Goal: Task Accomplishment & Management: Complete application form

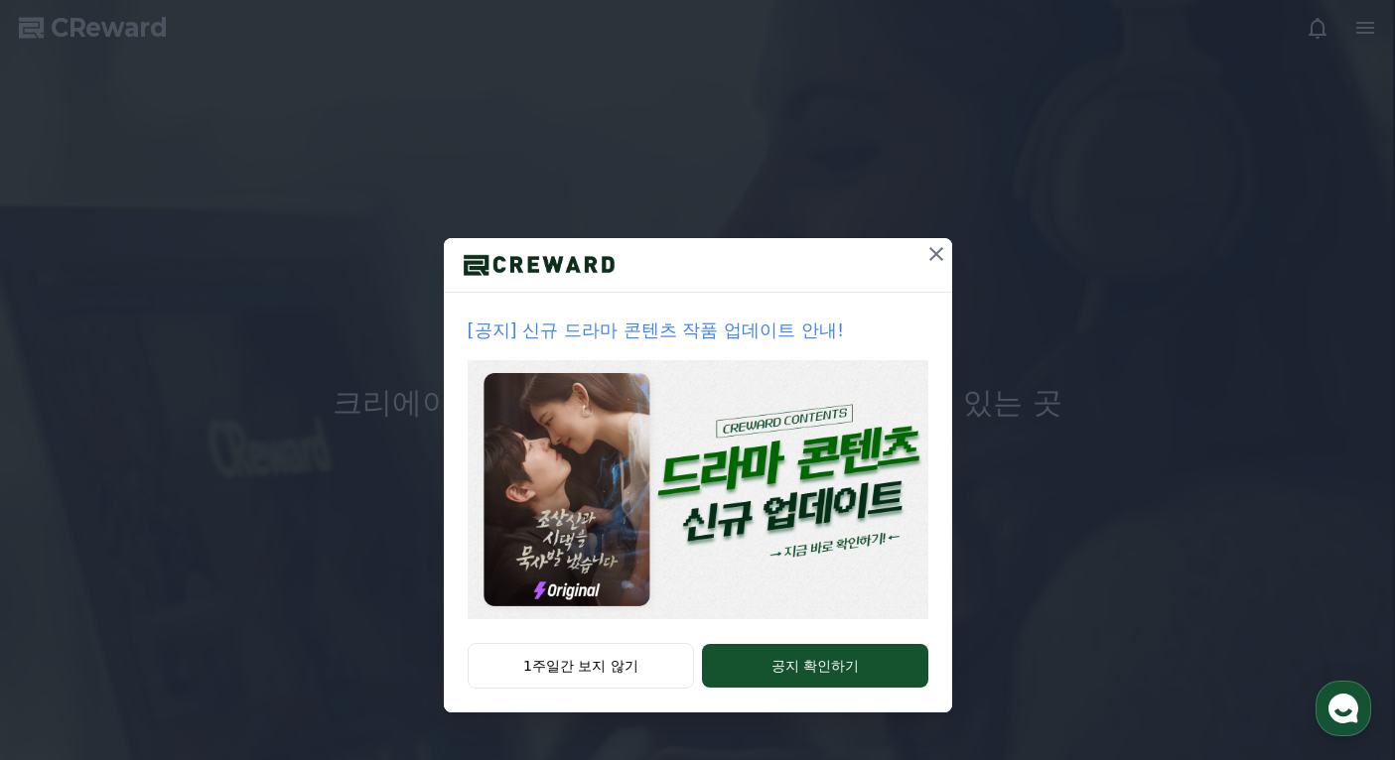
click at [933, 250] on icon at bounding box center [936, 254] width 24 height 24
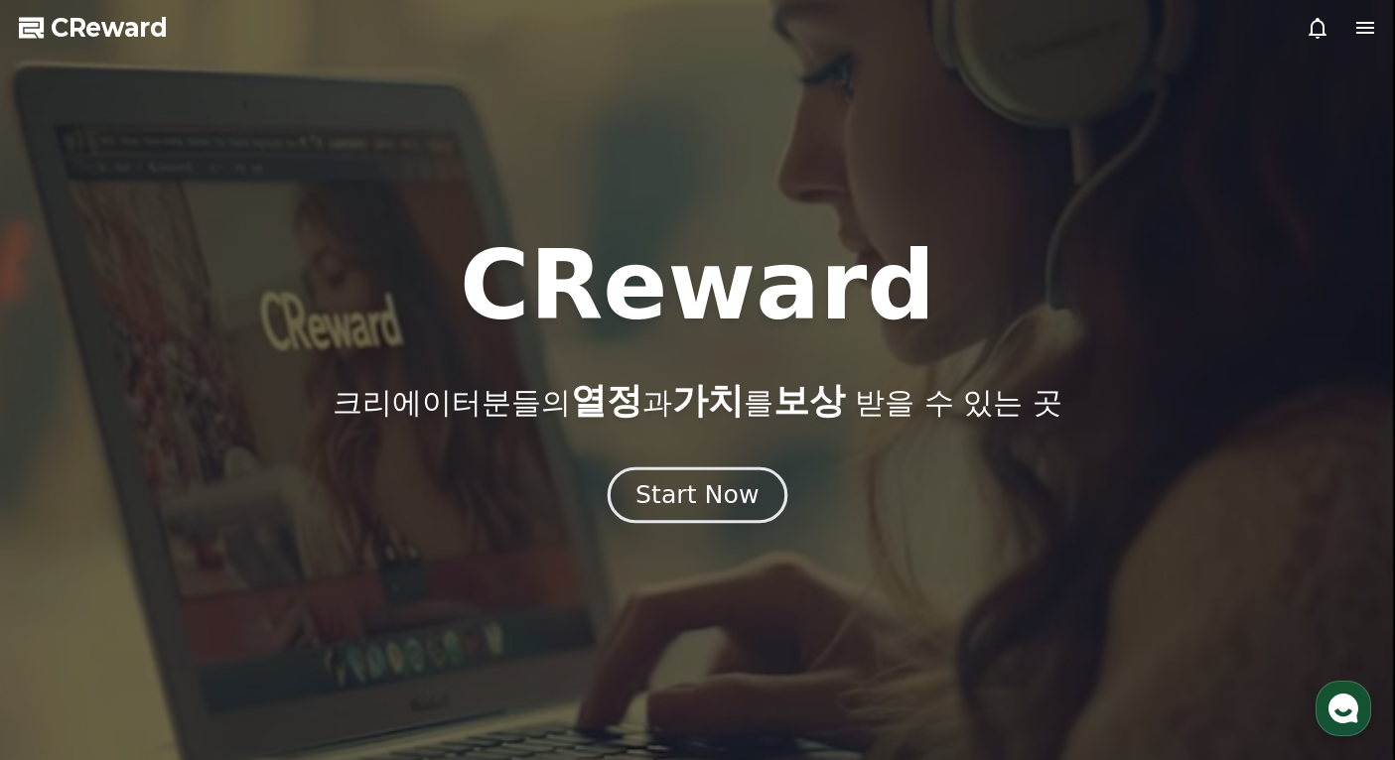
click at [684, 482] on div "Start Now" at bounding box center [696, 495] width 123 height 34
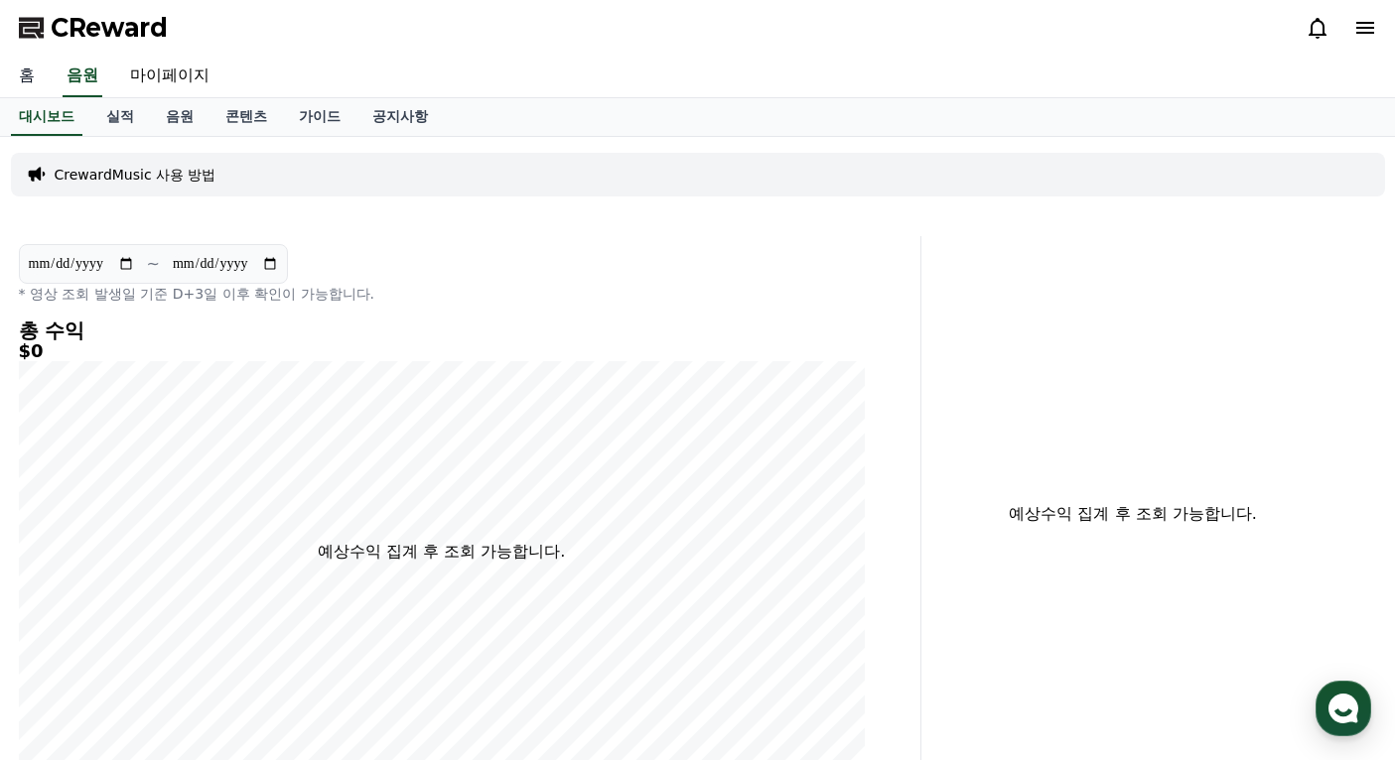
click at [30, 78] on link "홈" at bounding box center [27, 77] width 48 height 42
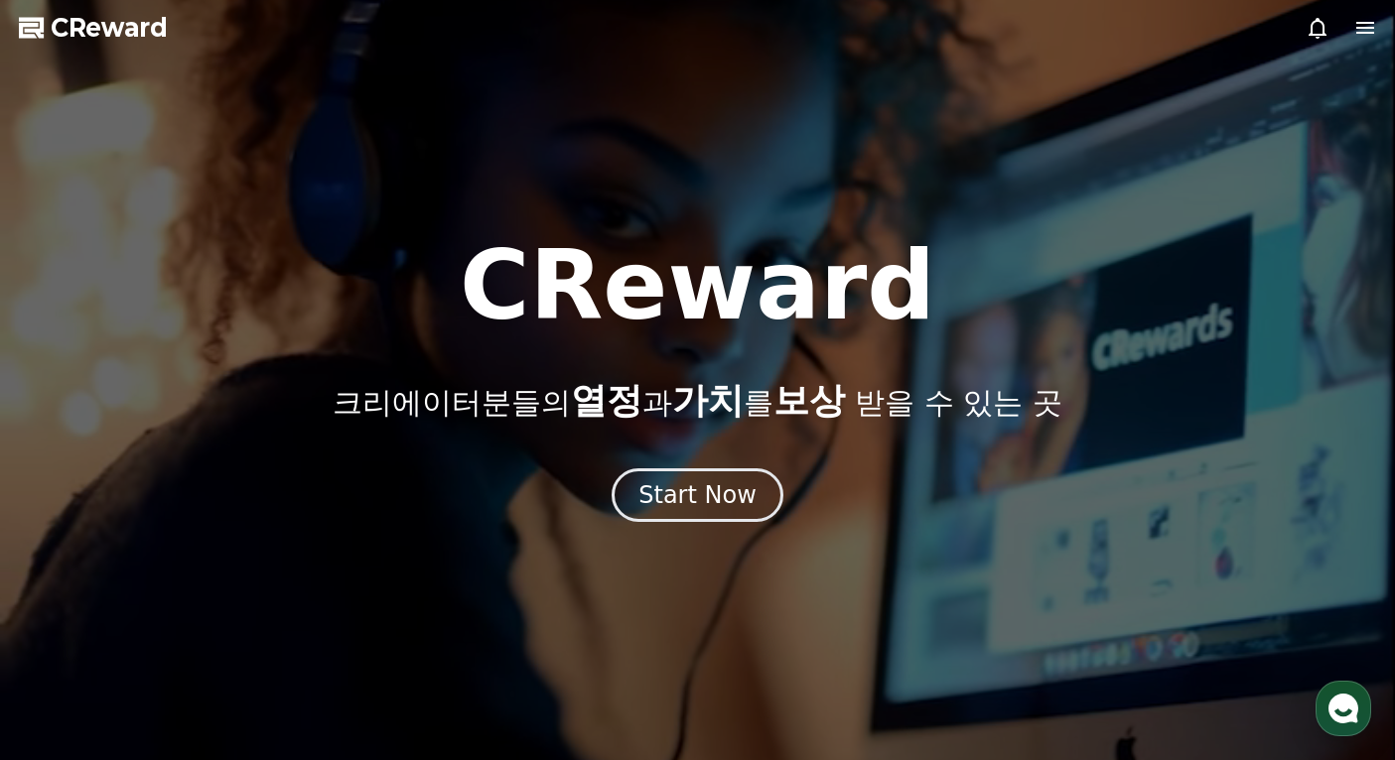
click at [1350, 29] on div at bounding box center [1340, 28] width 71 height 24
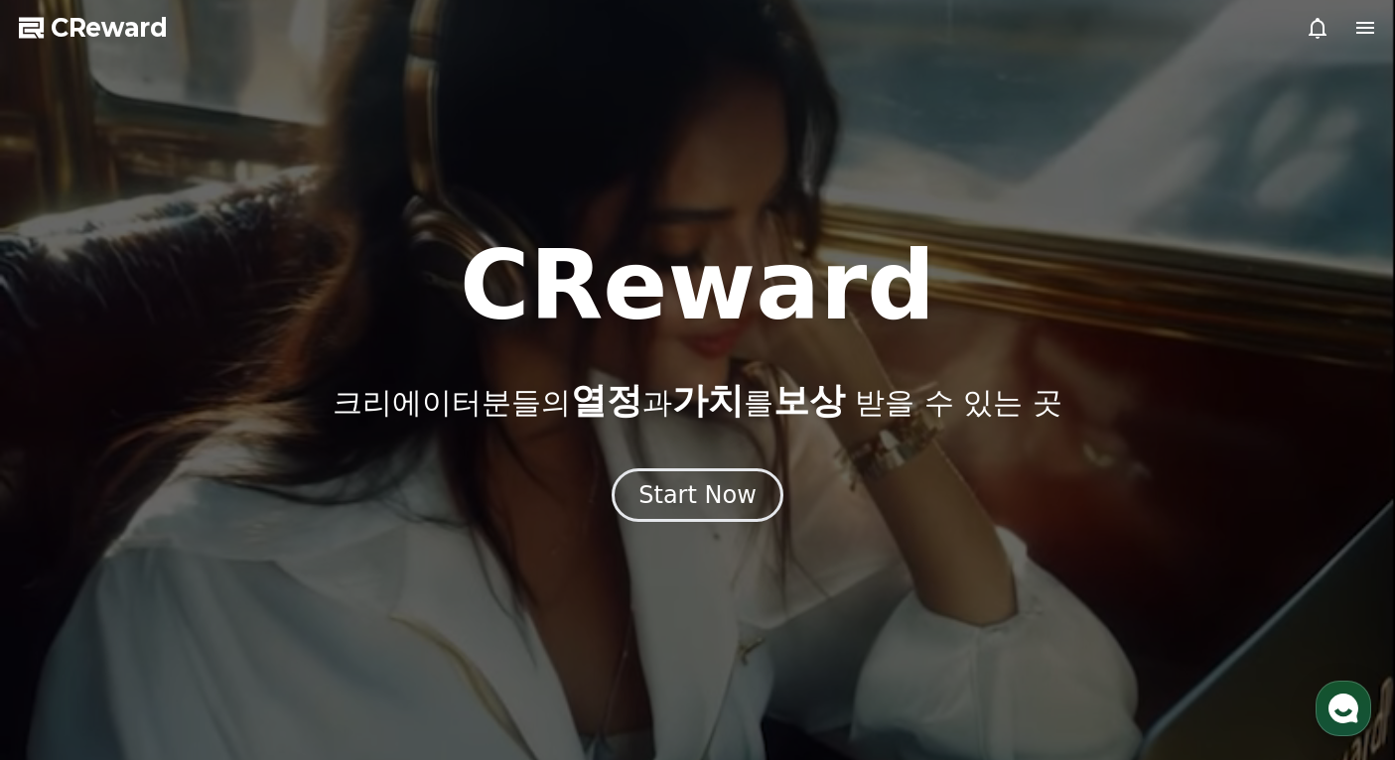
click at [1359, 25] on icon at bounding box center [1365, 28] width 24 height 24
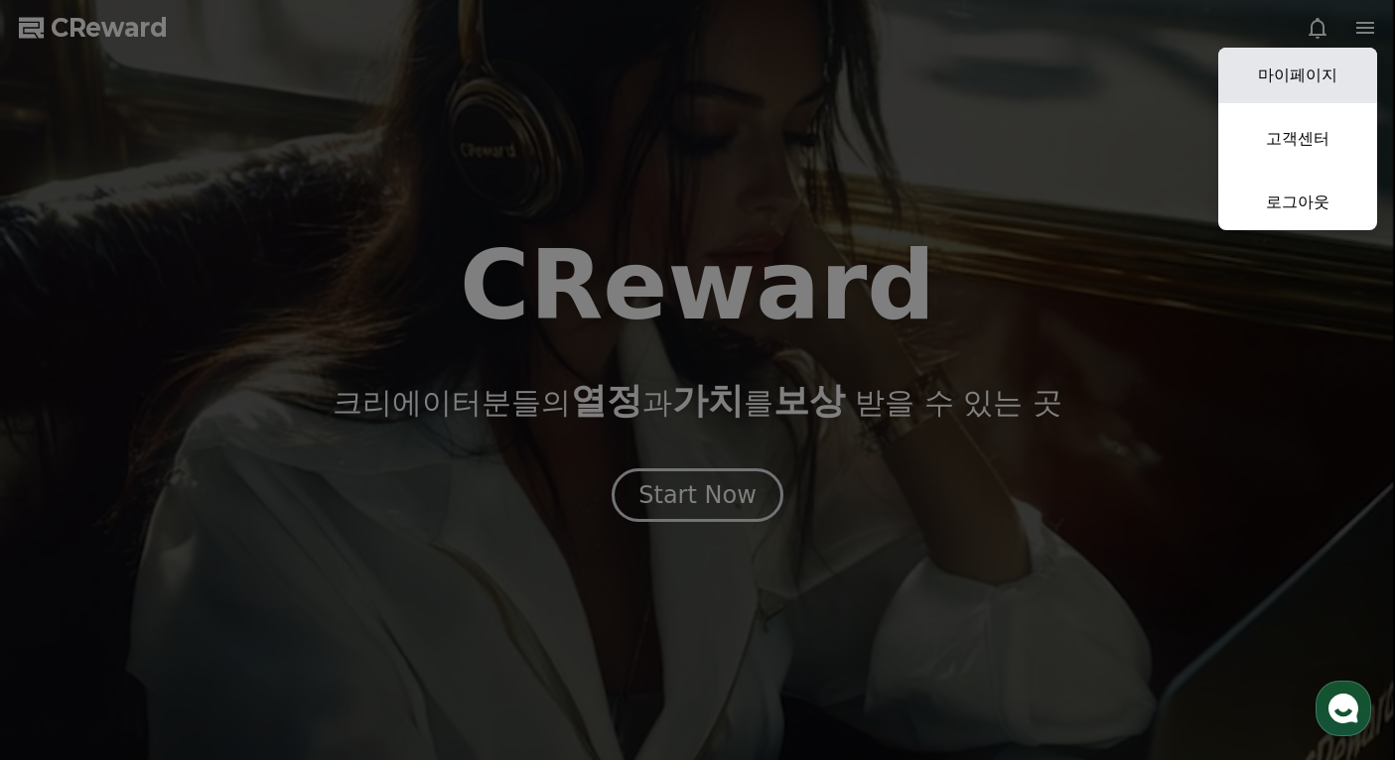
click at [1330, 70] on link "마이페이지" at bounding box center [1297, 76] width 159 height 56
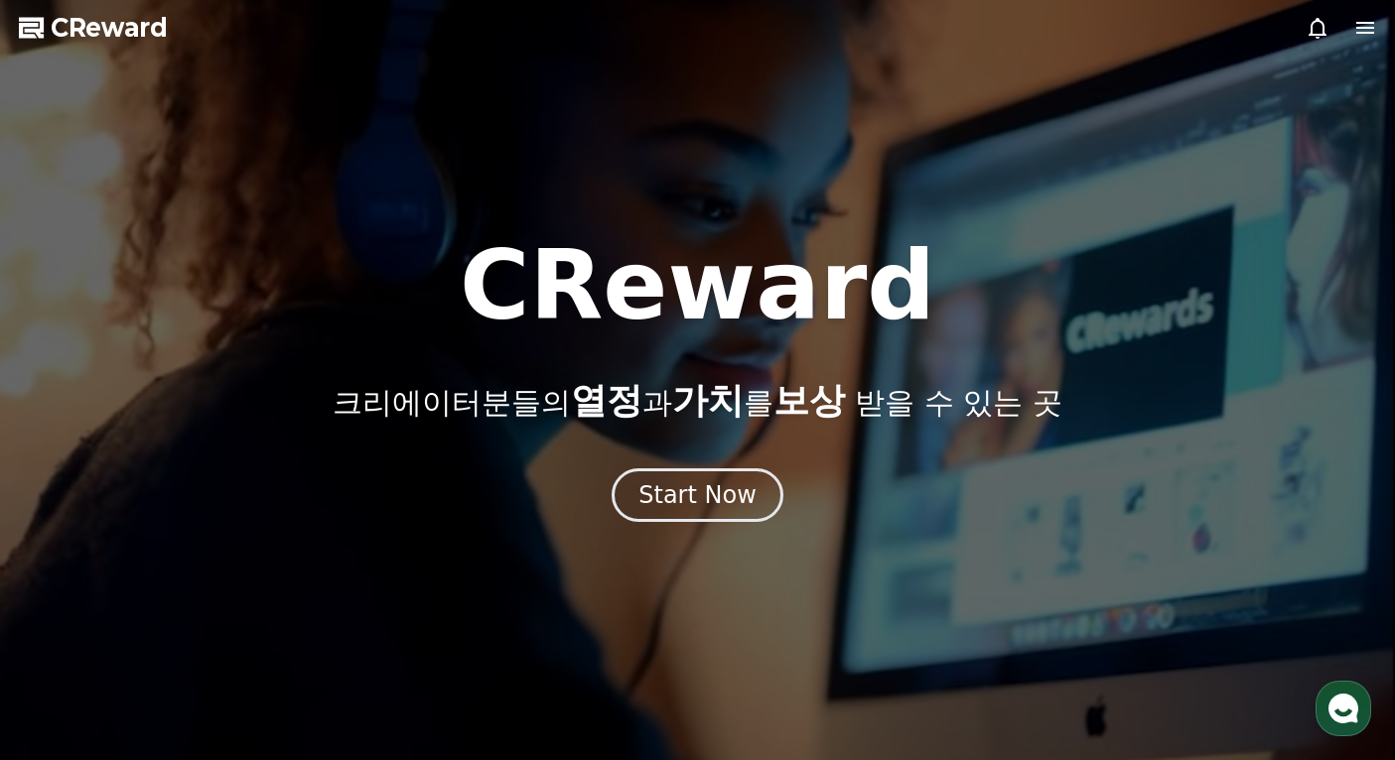
select select "**********"
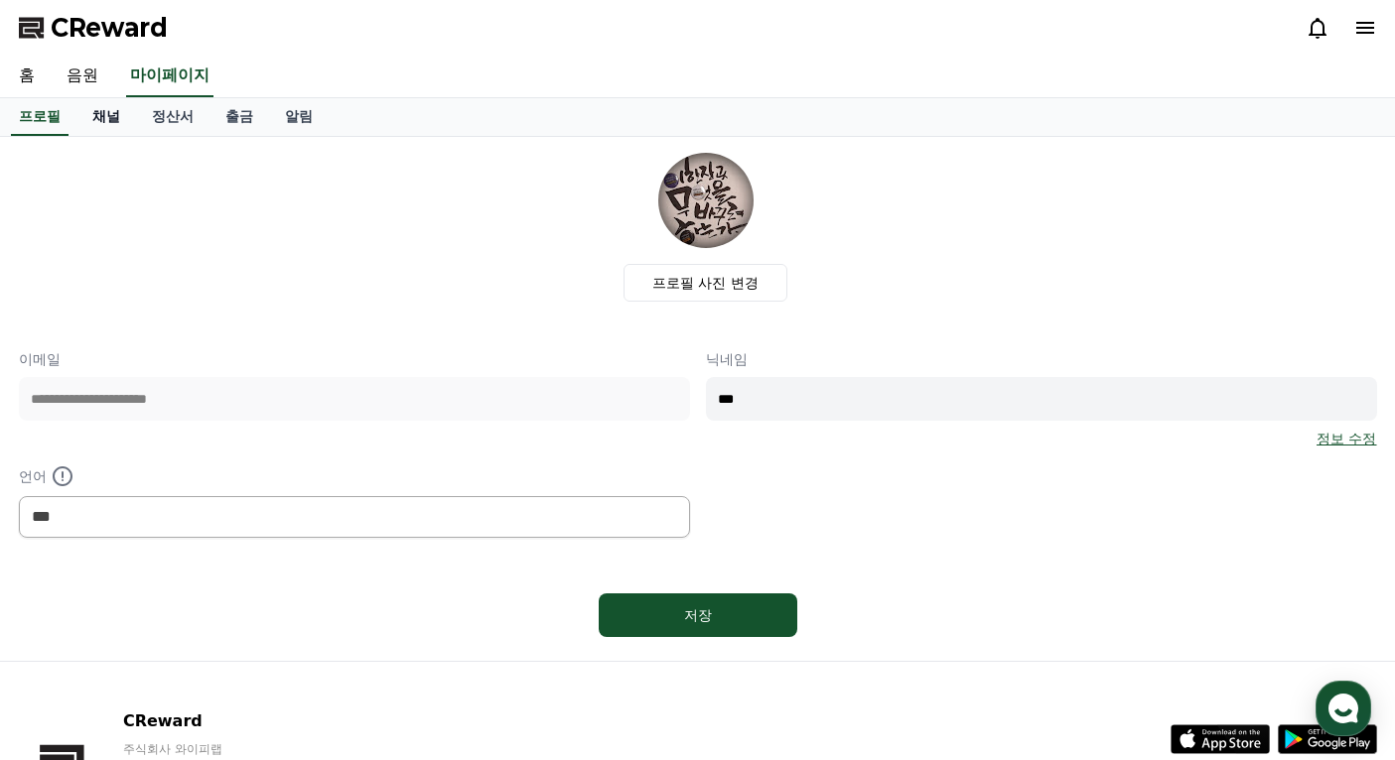
click at [100, 108] on link "채널" at bounding box center [106, 117] width 60 height 38
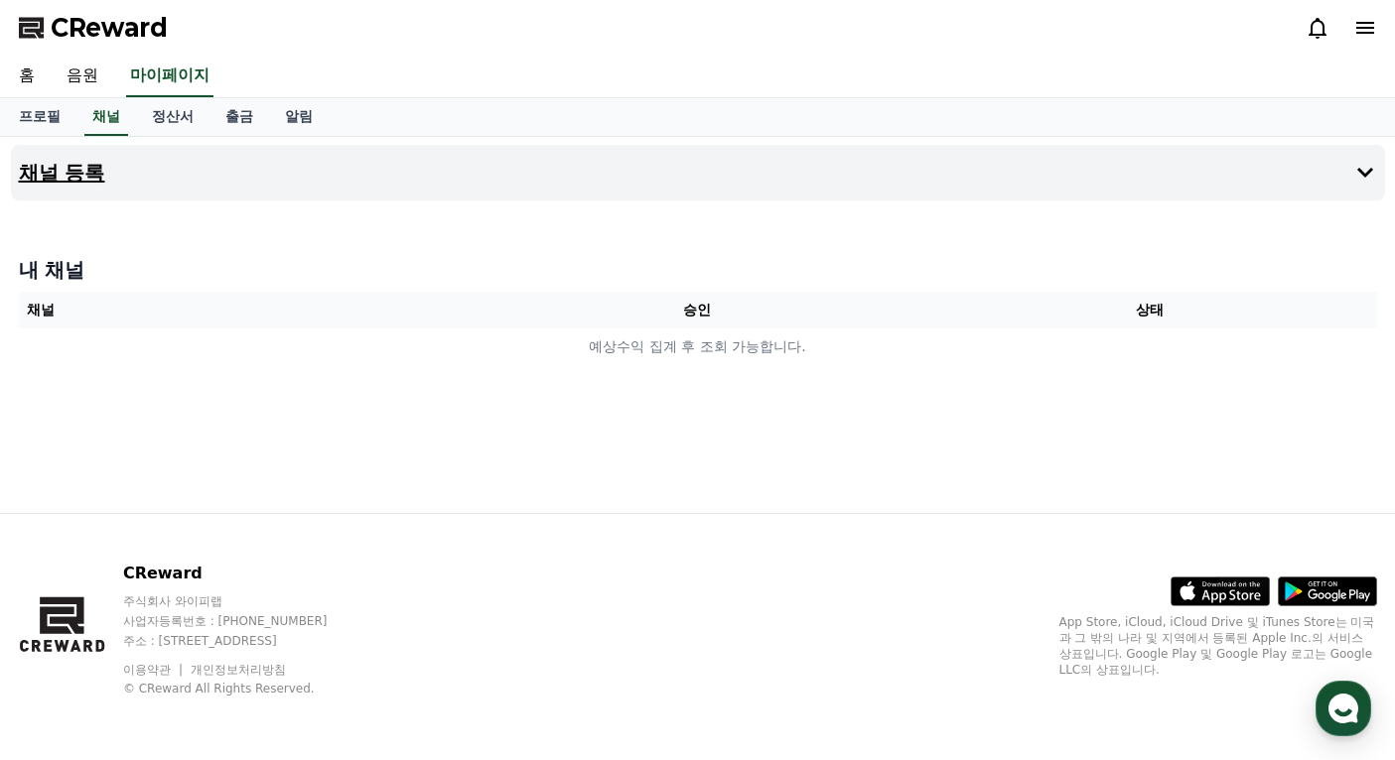
click at [1362, 171] on icon at bounding box center [1365, 173] width 24 height 24
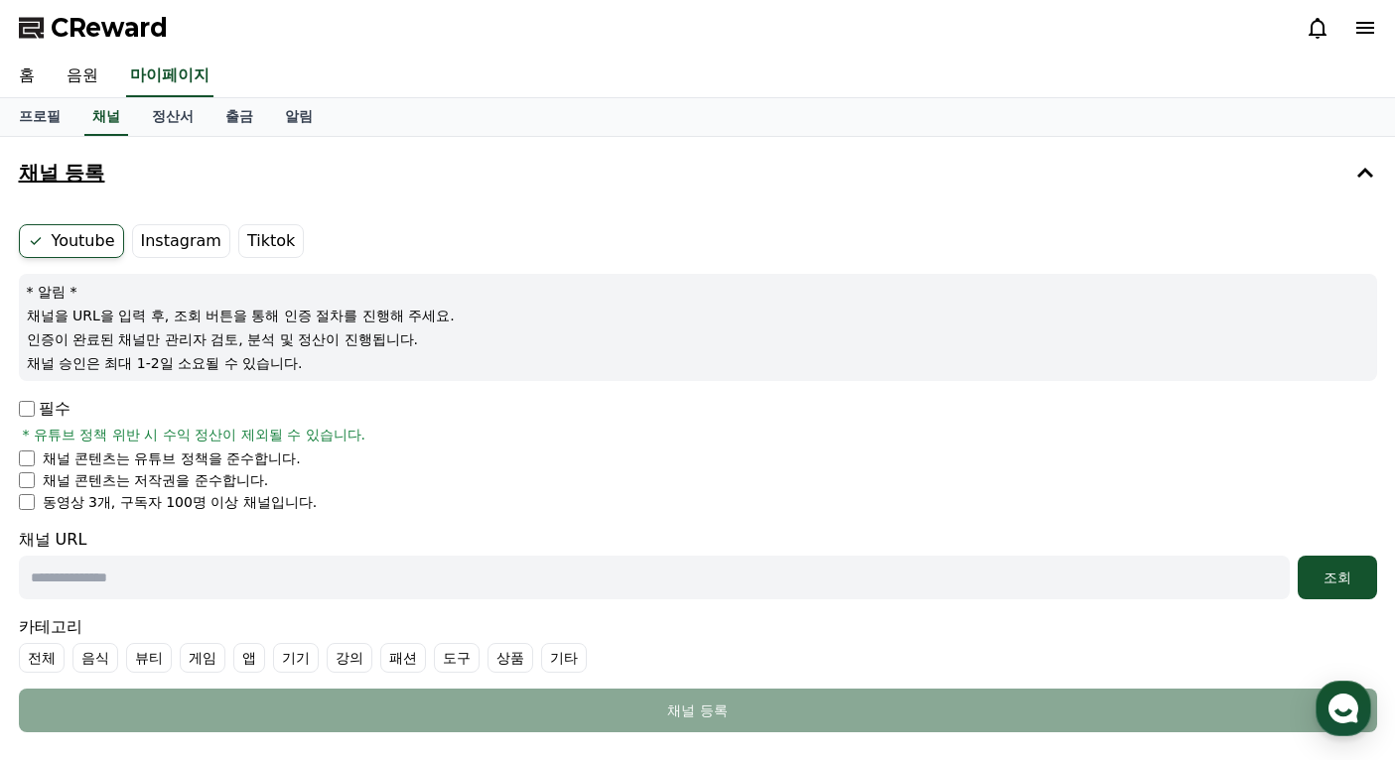
click at [268, 578] on input "text" at bounding box center [654, 578] width 1271 height 44
paste input "**********"
type input "**********"
click at [1348, 583] on div "조회" at bounding box center [1337, 578] width 64 height 20
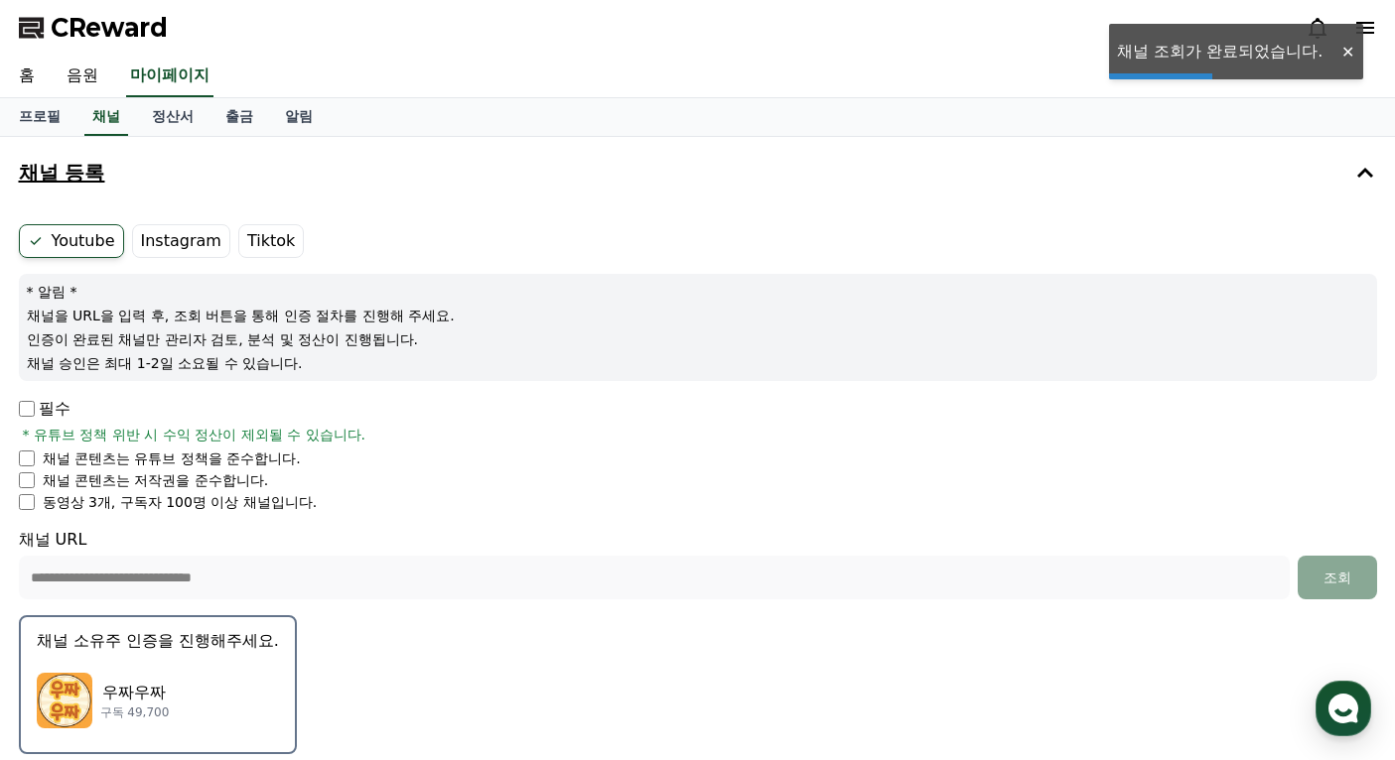
scroll to position [231, 0]
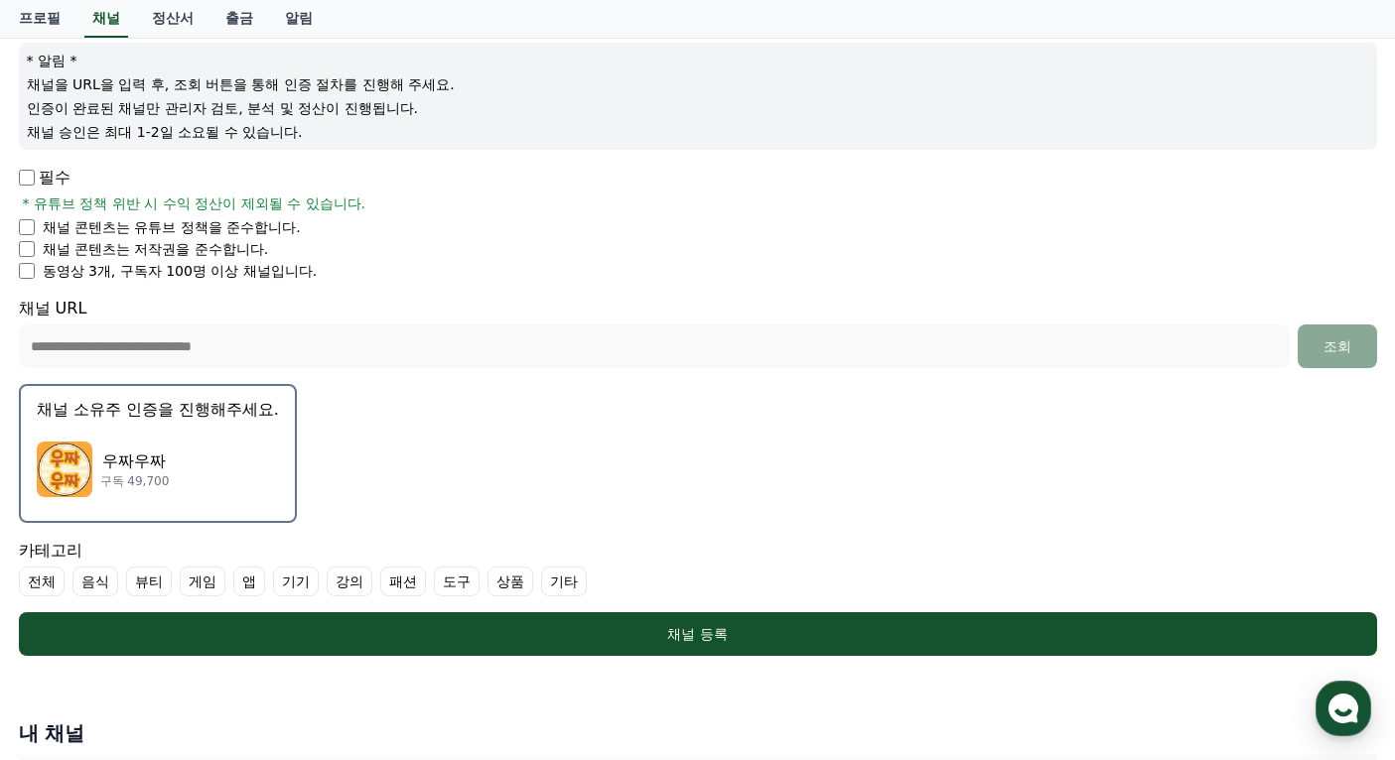
click at [42, 587] on label "전체" at bounding box center [42, 582] width 46 height 30
click at [579, 588] on label "기타" at bounding box center [588, 582] width 46 height 30
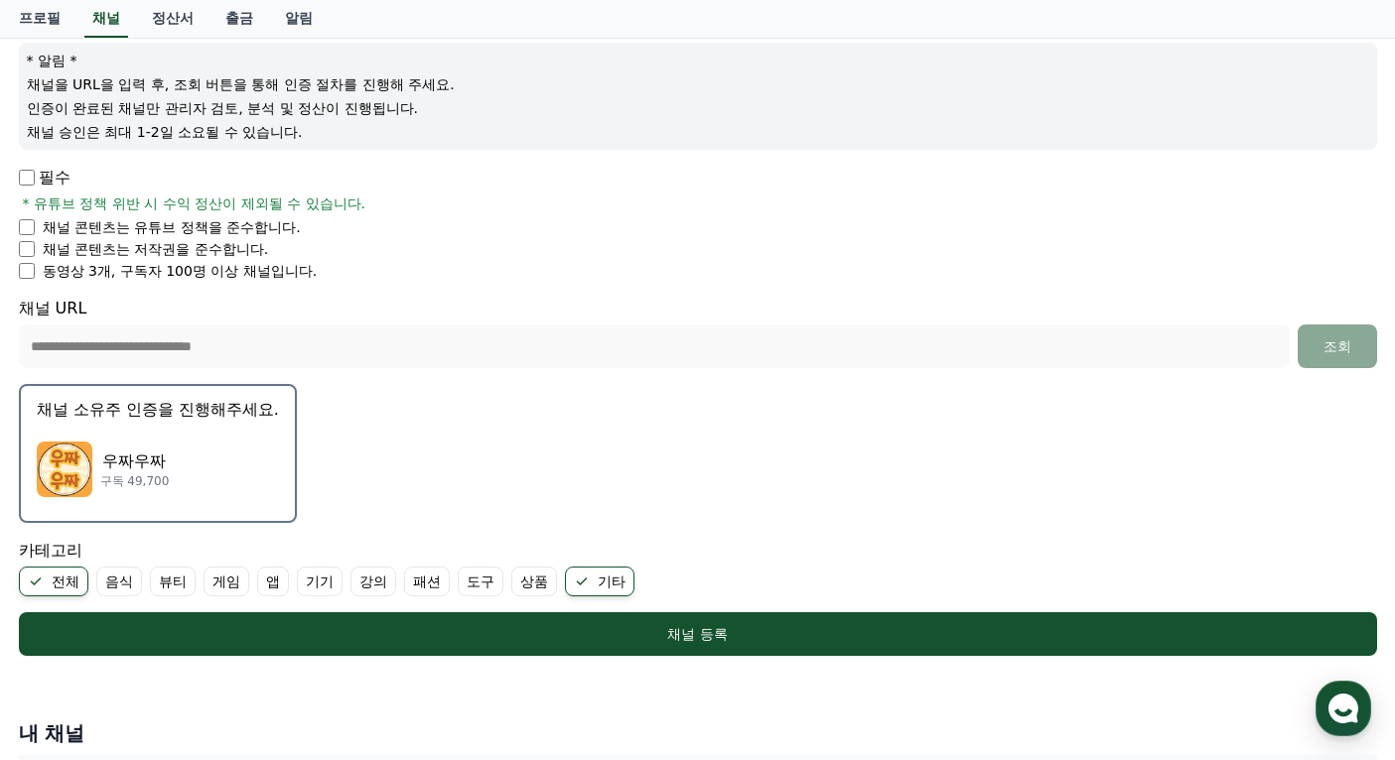
click at [37, 583] on icon at bounding box center [36, 582] width 16 height 16
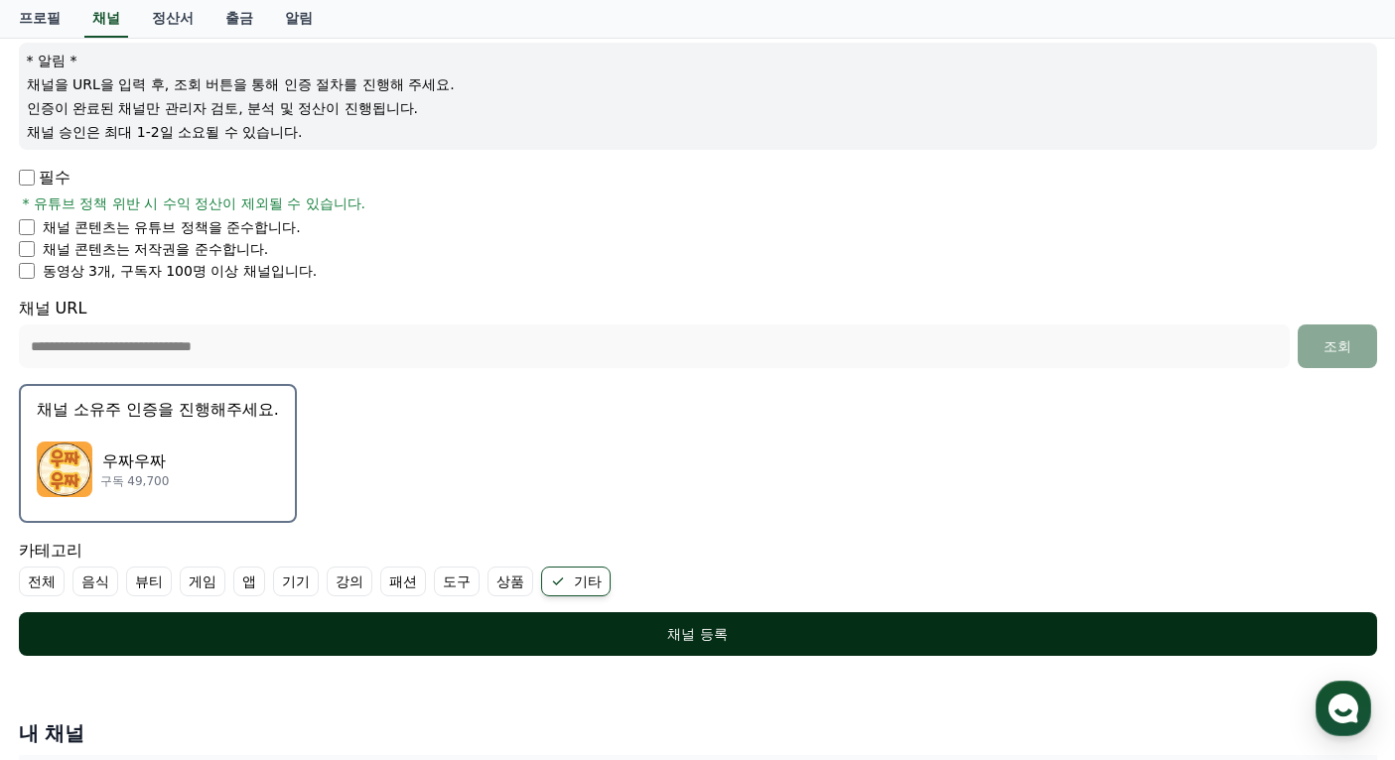
click at [815, 632] on div "채널 등록" at bounding box center [698, 634] width 1279 height 20
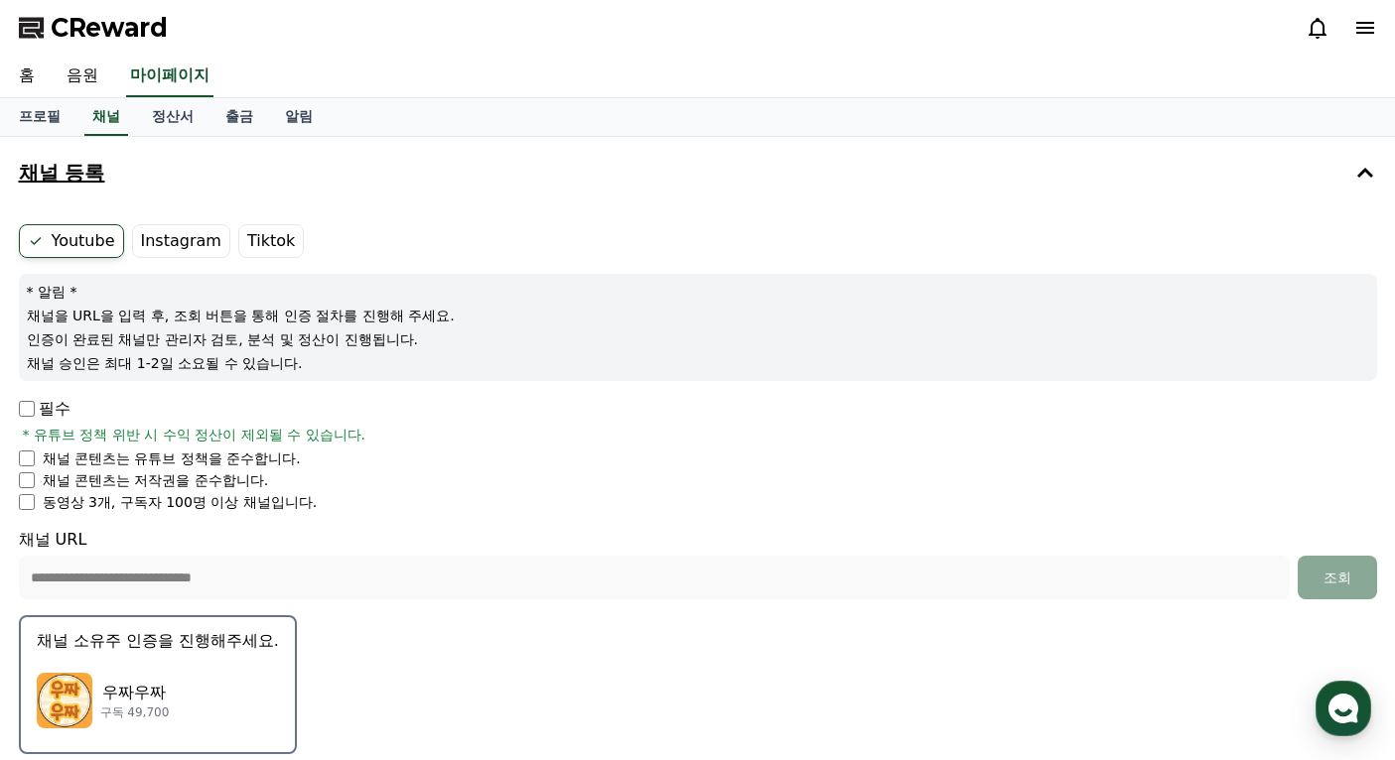
scroll to position [563, 0]
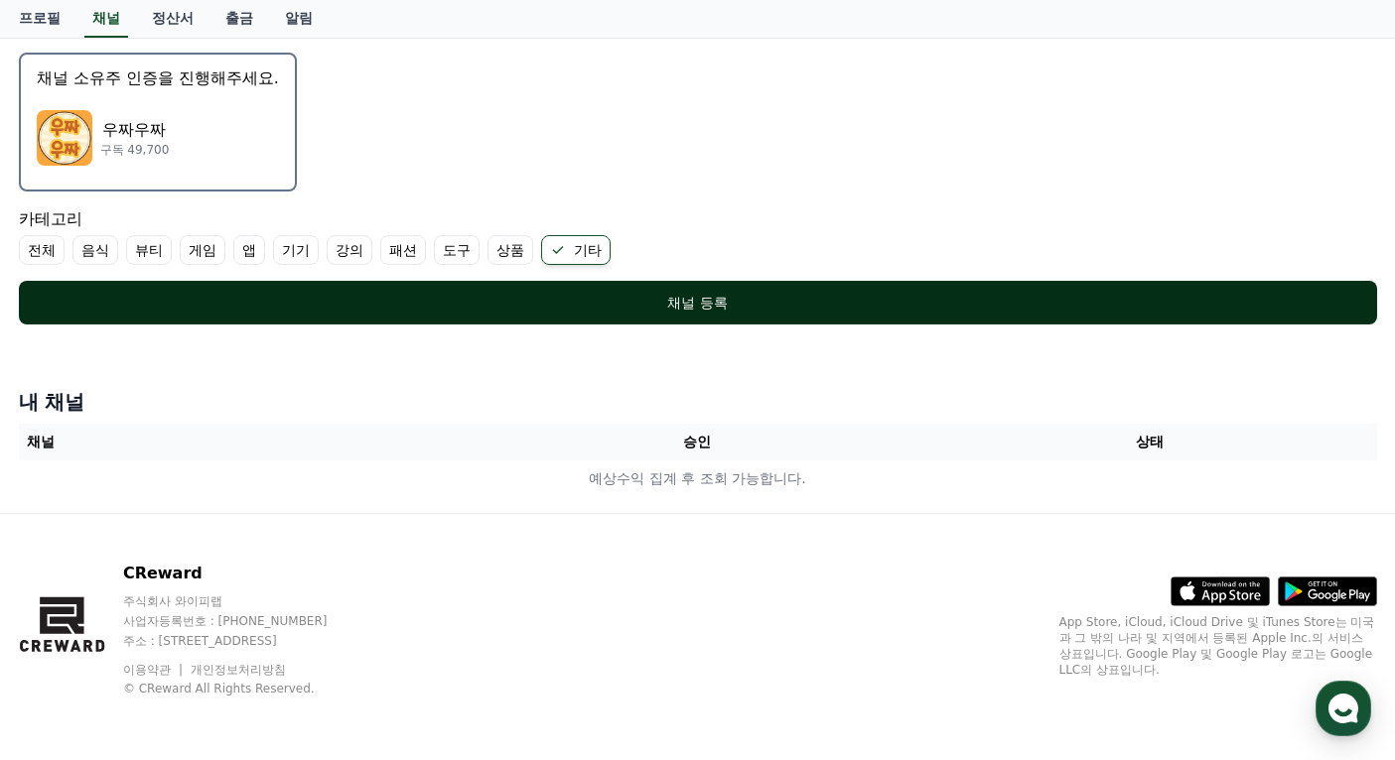
click at [702, 306] on div "채널 등록" at bounding box center [698, 303] width 1279 height 20
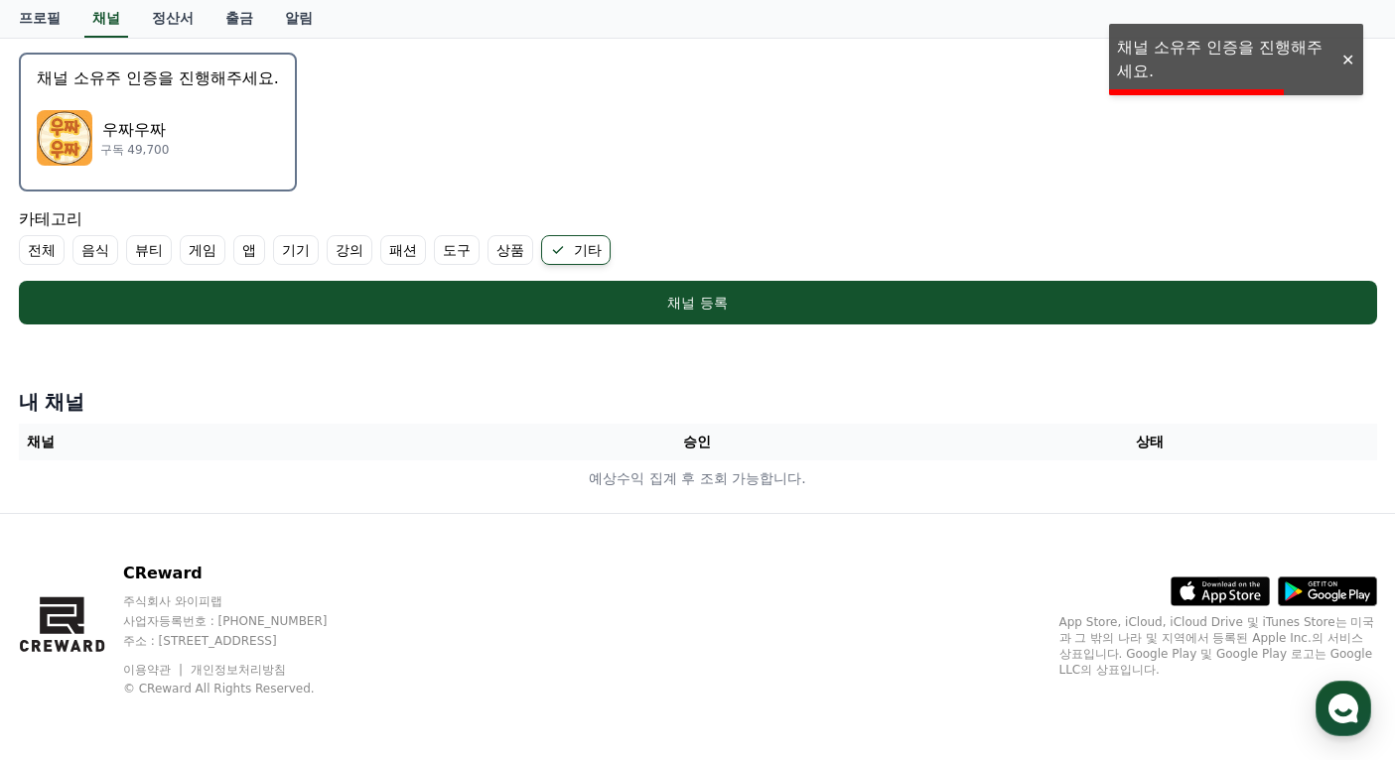
click at [687, 443] on th "승인" at bounding box center [697, 442] width 453 height 37
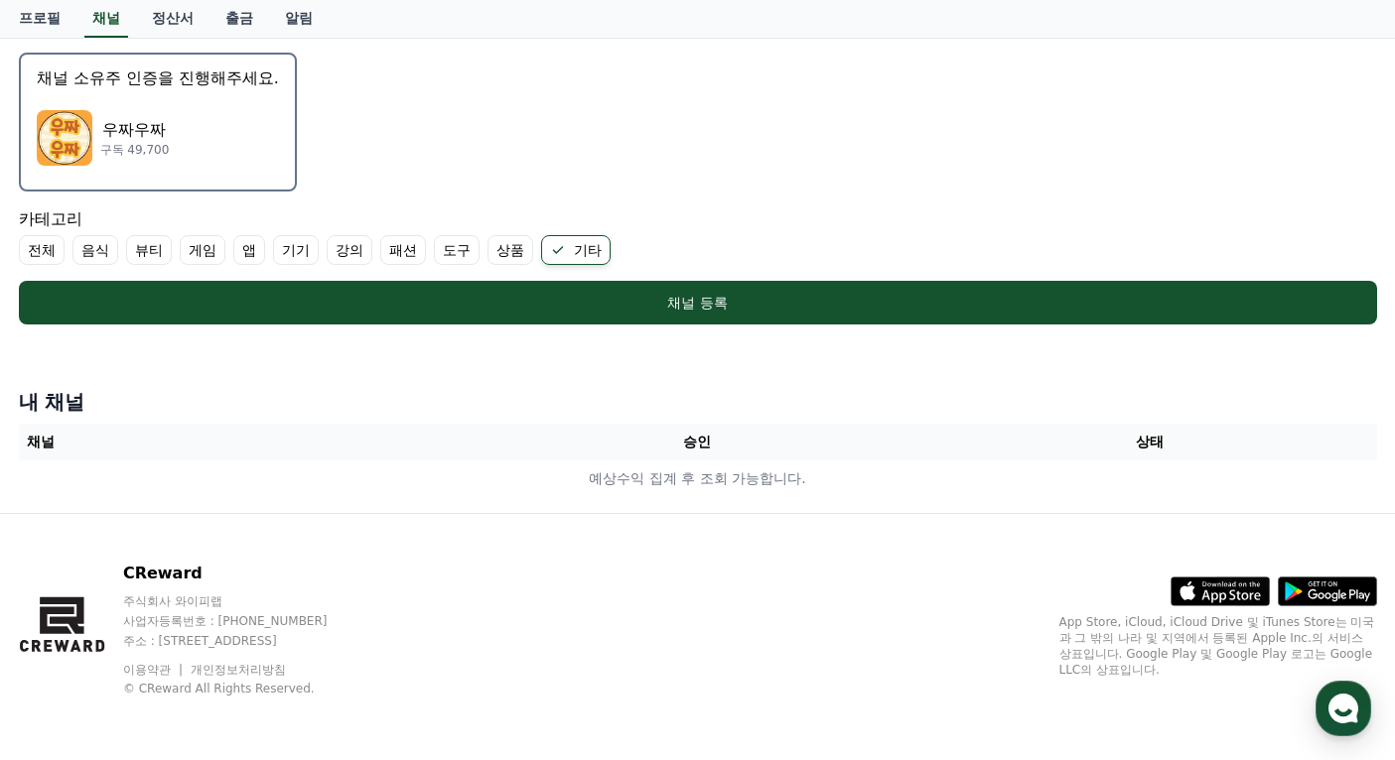
click at [145, 126] on p "우짜우짜" at bounding box center [134, 130] width 69 height 24
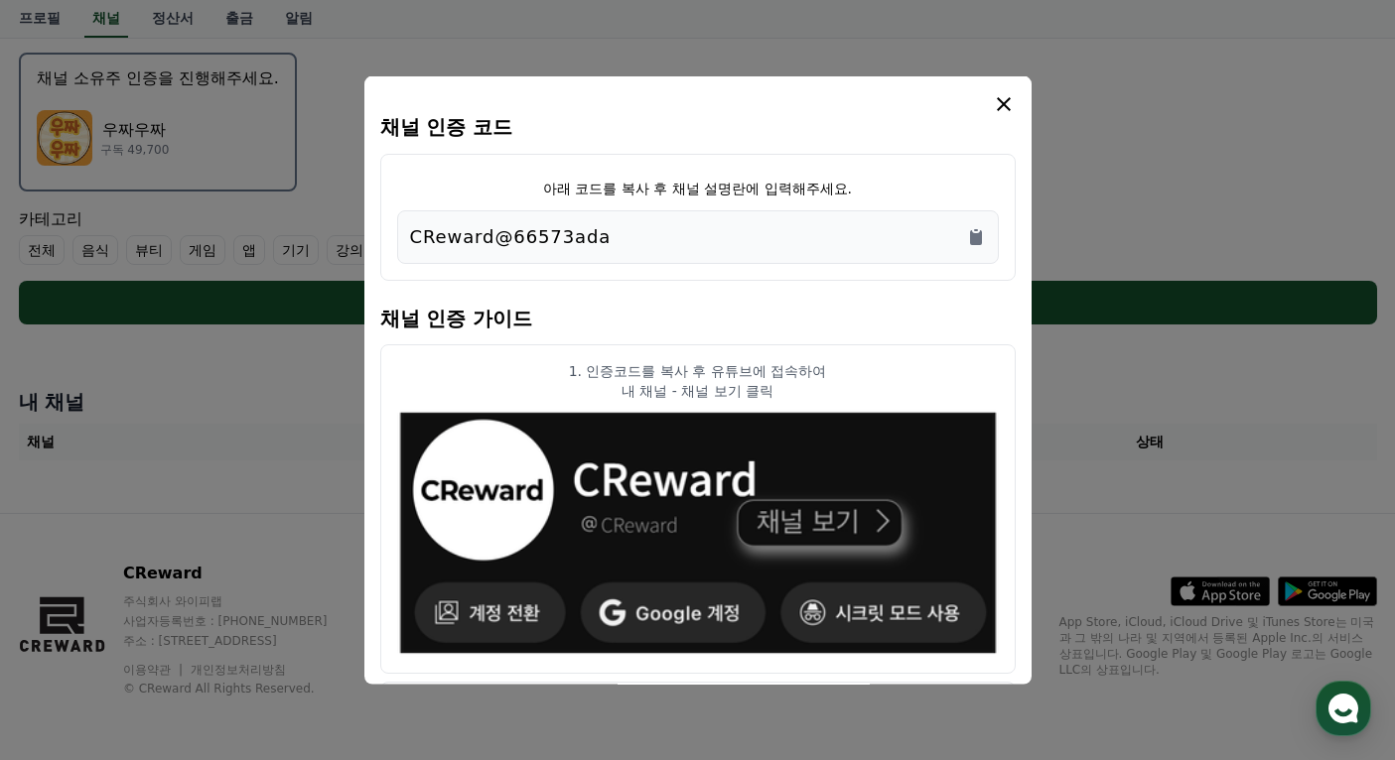
click at [660, 241] on div "CReward@66573ada" at bounding box center [698, 237] width 576 height 28
drag, startPoint x: 640, startPoint y: 241, endPoint x: 412, endPoint y: 241, distance: 228.3
click at [412, 241] on div "CReward@66573ada" at bounding box center [698, 237] width 576 height 28
copy p "CReward@66573ada"
click at [1243, 116] on button "close modal" at bounding box center [697, 380] width 1395 height 760
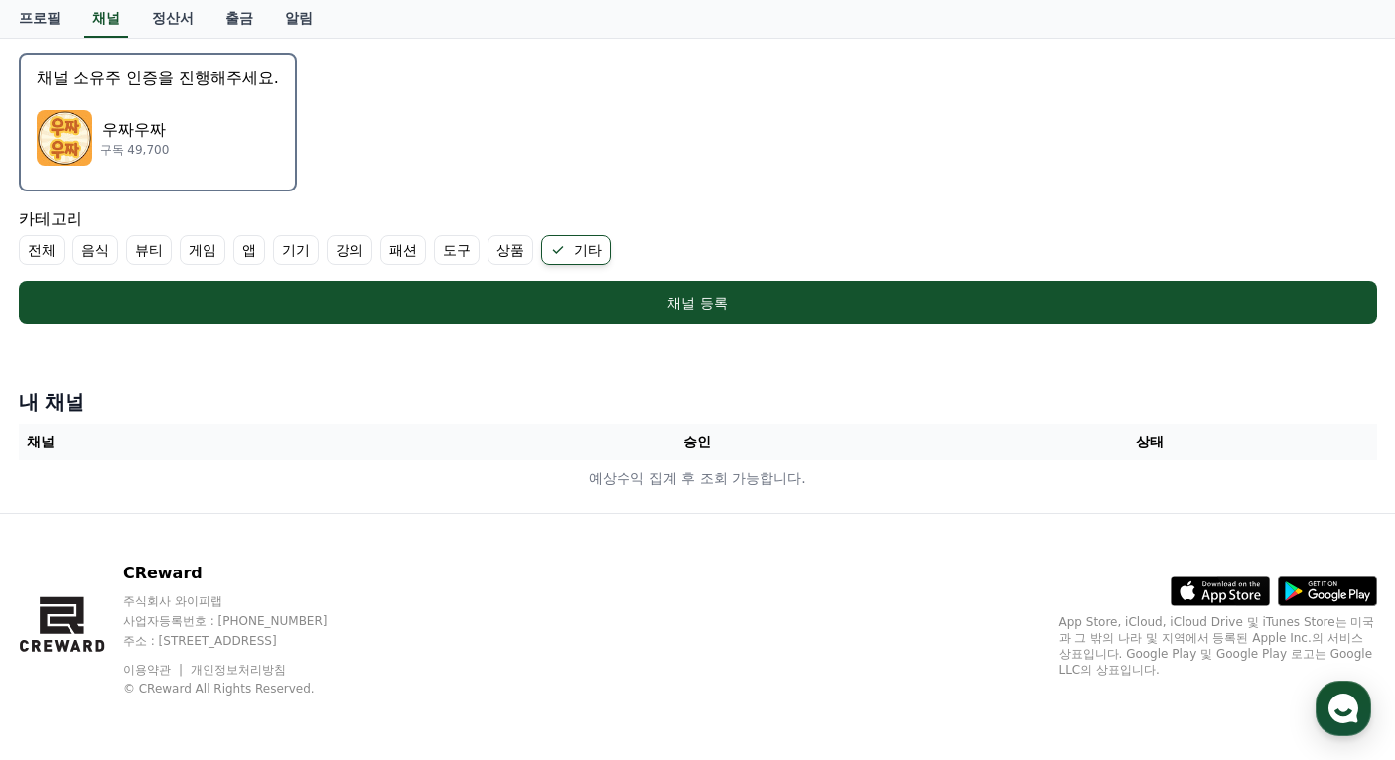
scroll to position [332, 0]
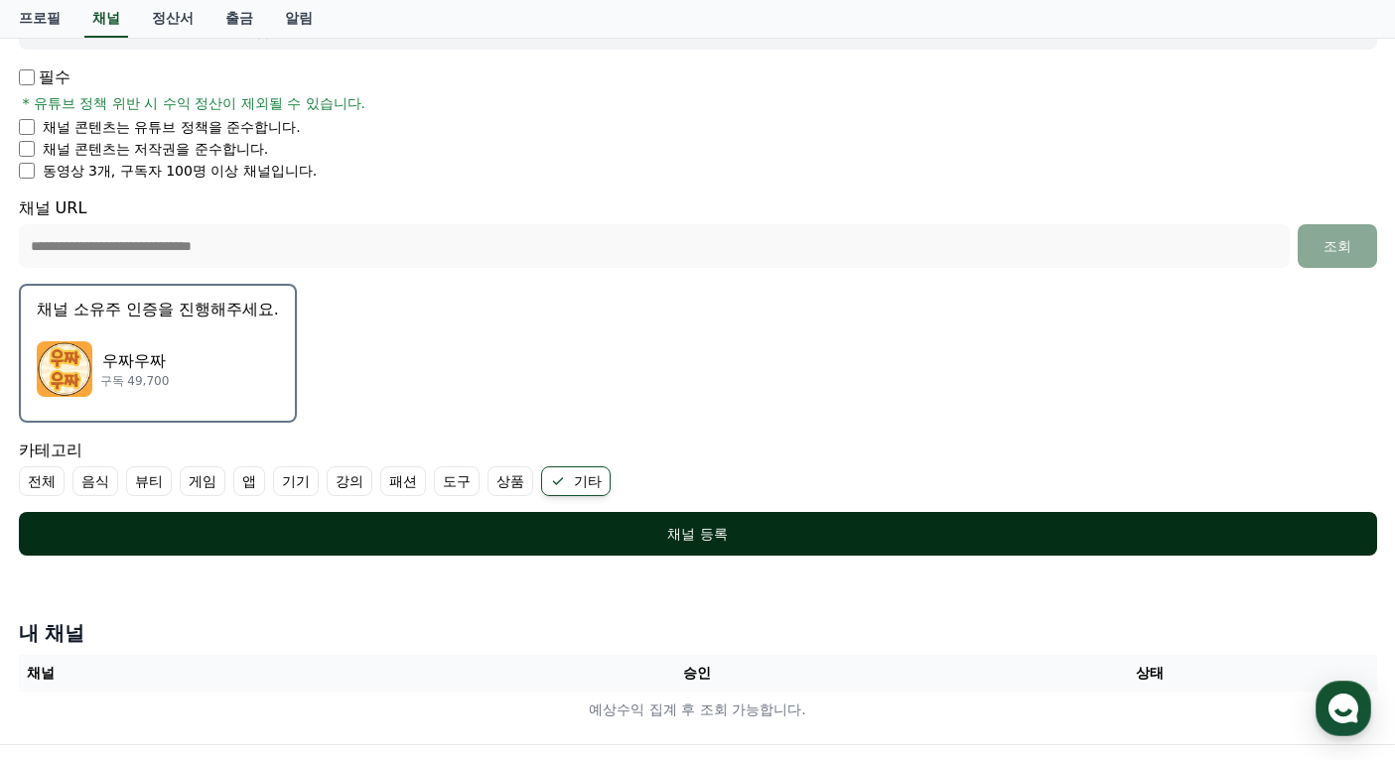
click at [684, 521] on button "채널 등록" at bounding box center [698, 534] width 1358 height 44
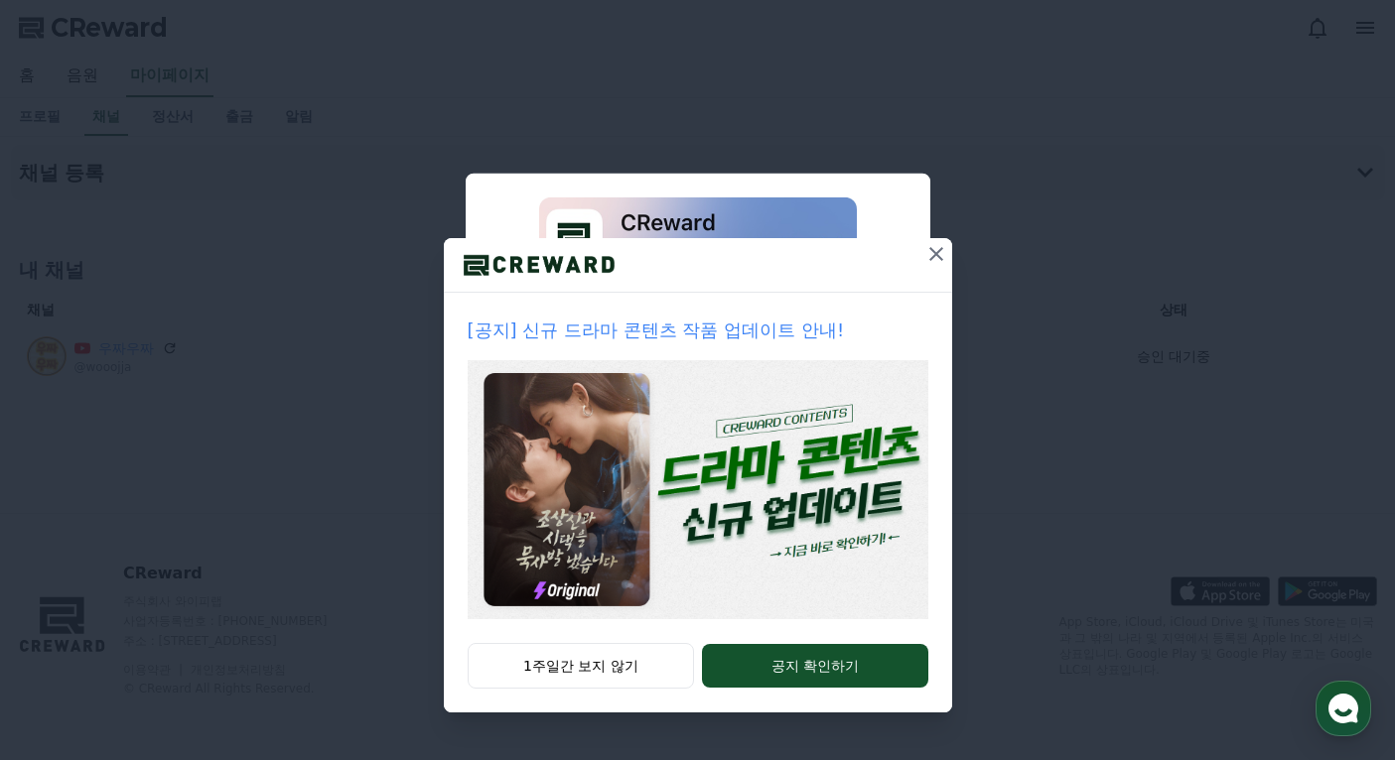
click at [945, 246] on icon at bounding box center [936, 254] width 24 height 24
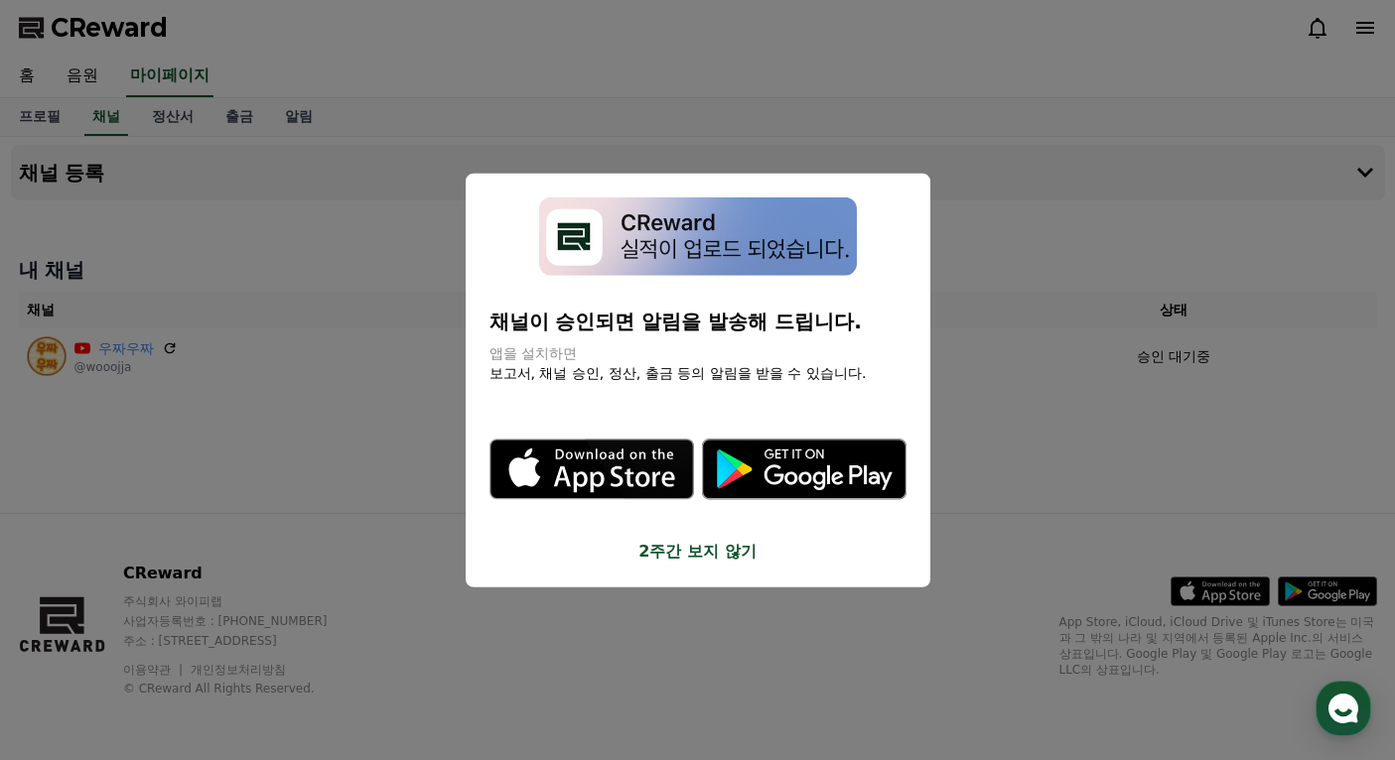
click at [684, 550] on button "2주간 보지 않기" at bounding box center [697, 551] width 417 height 24
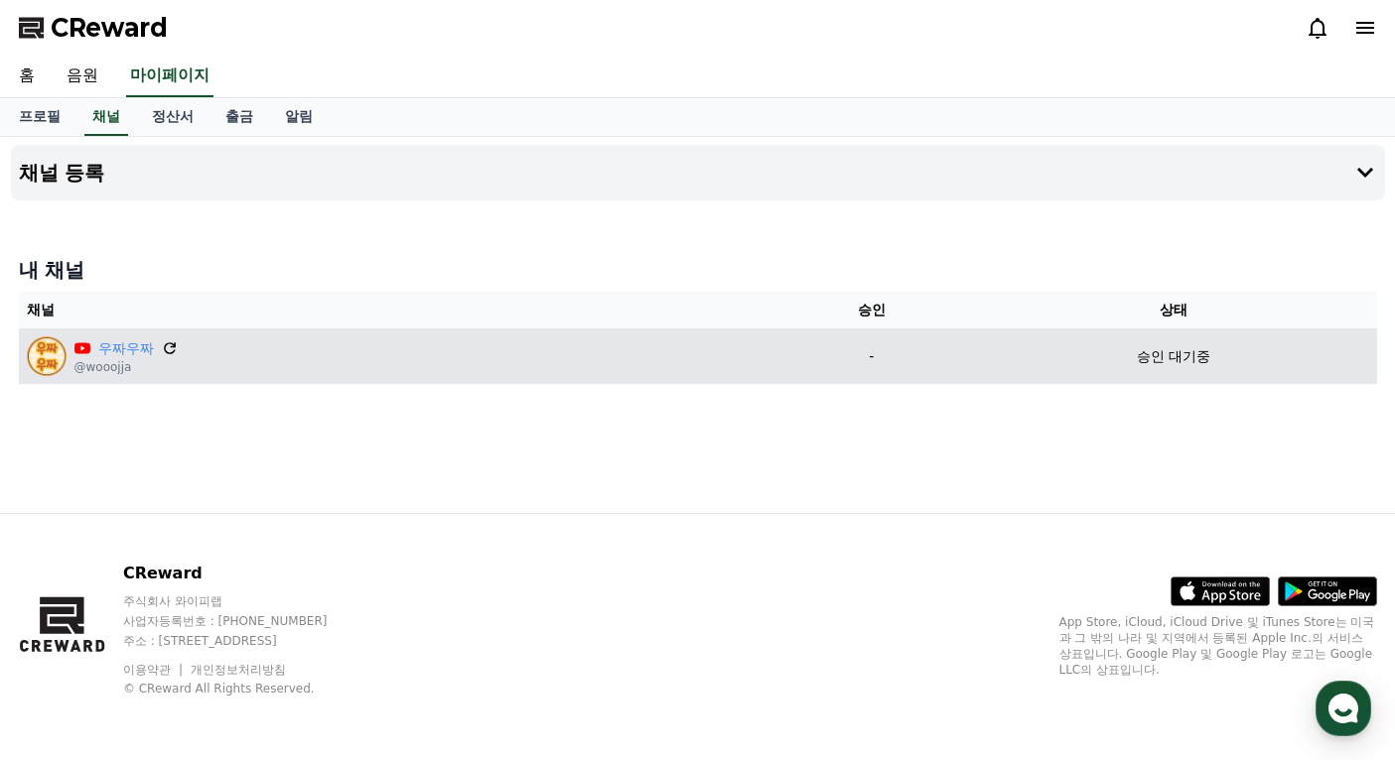
click at [165, 350] on icon at bounding box center [170, 348] width 12 height 12
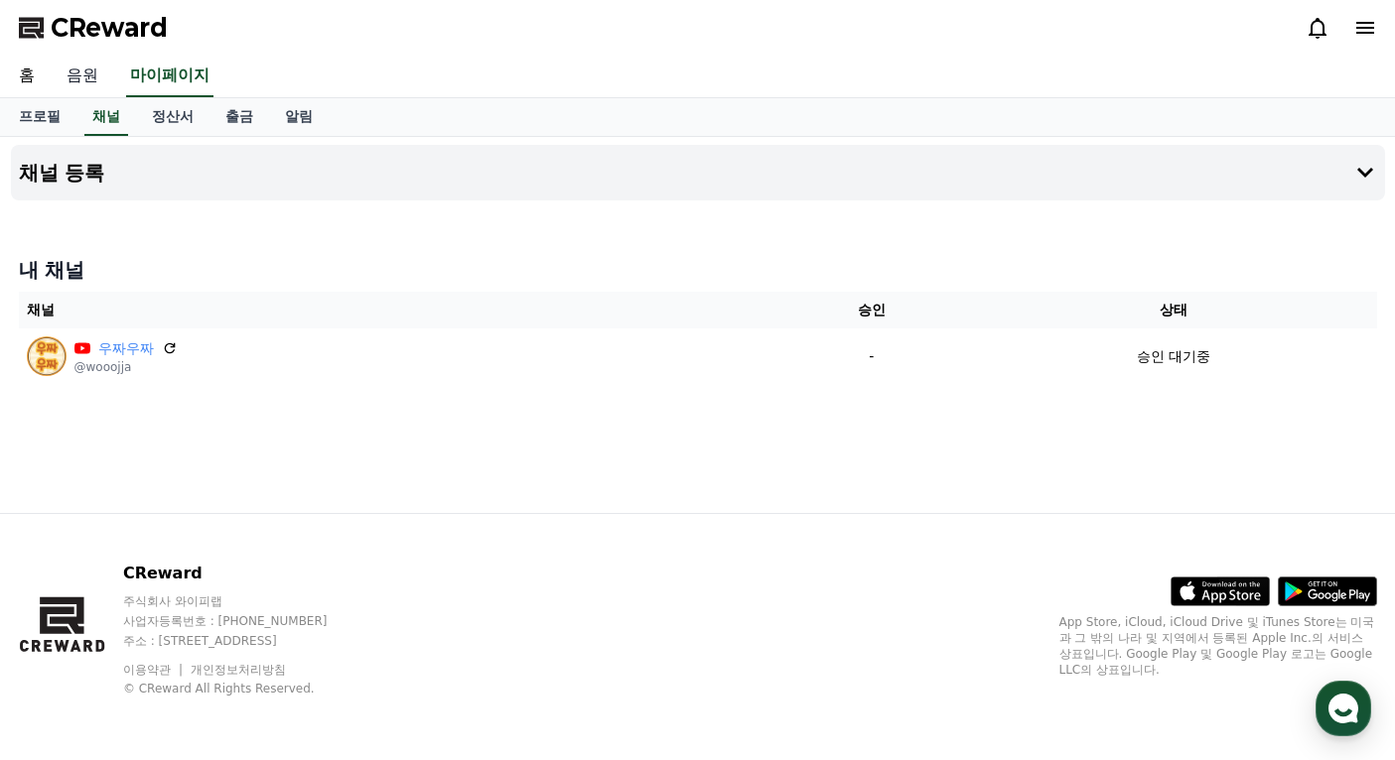
click at [77, 81] on link "음원" at bounding box center [83, 77] width 64 height 42
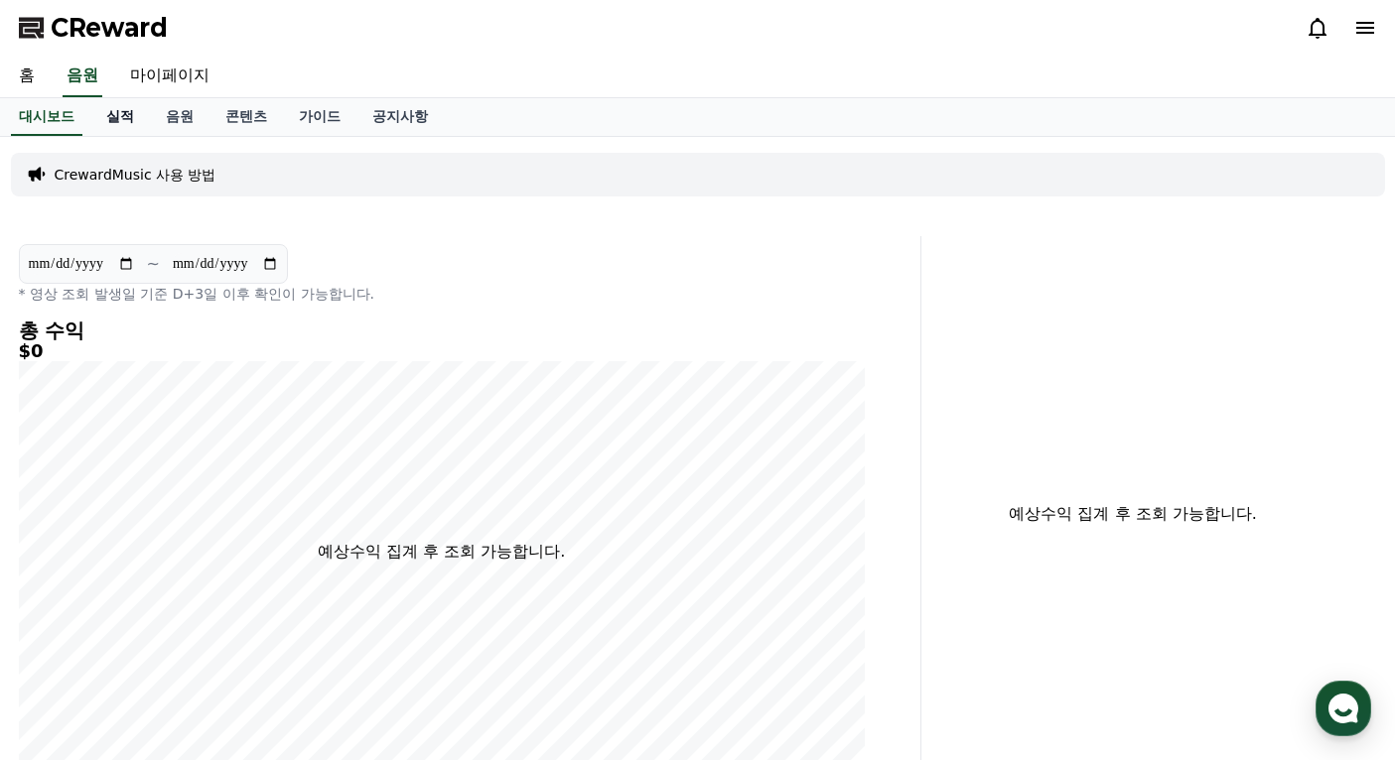
click at [130, 118] on link "실적" at bounding box center [120, 117] width 60 height 38
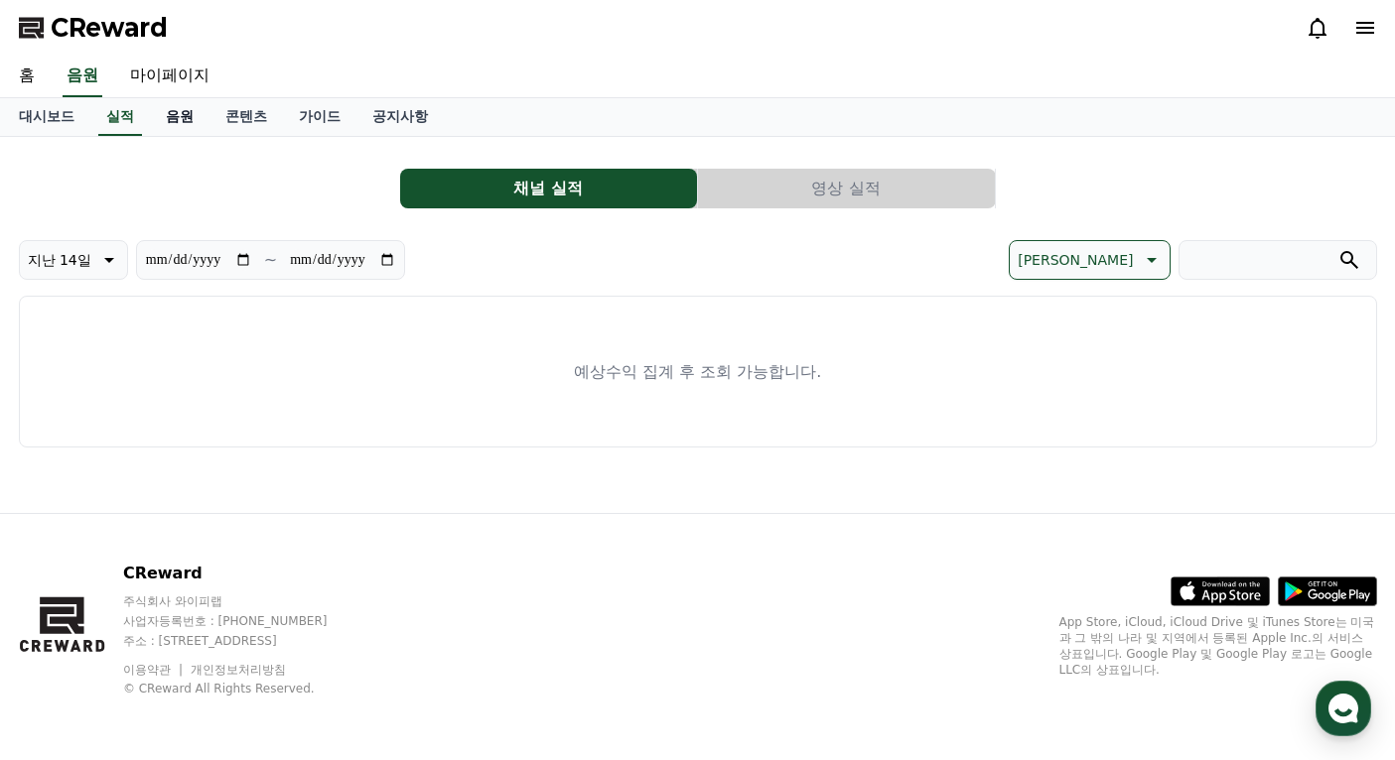
click at [178, 115] on link "음원" at bounding box center [180, 117] width 60 height 38
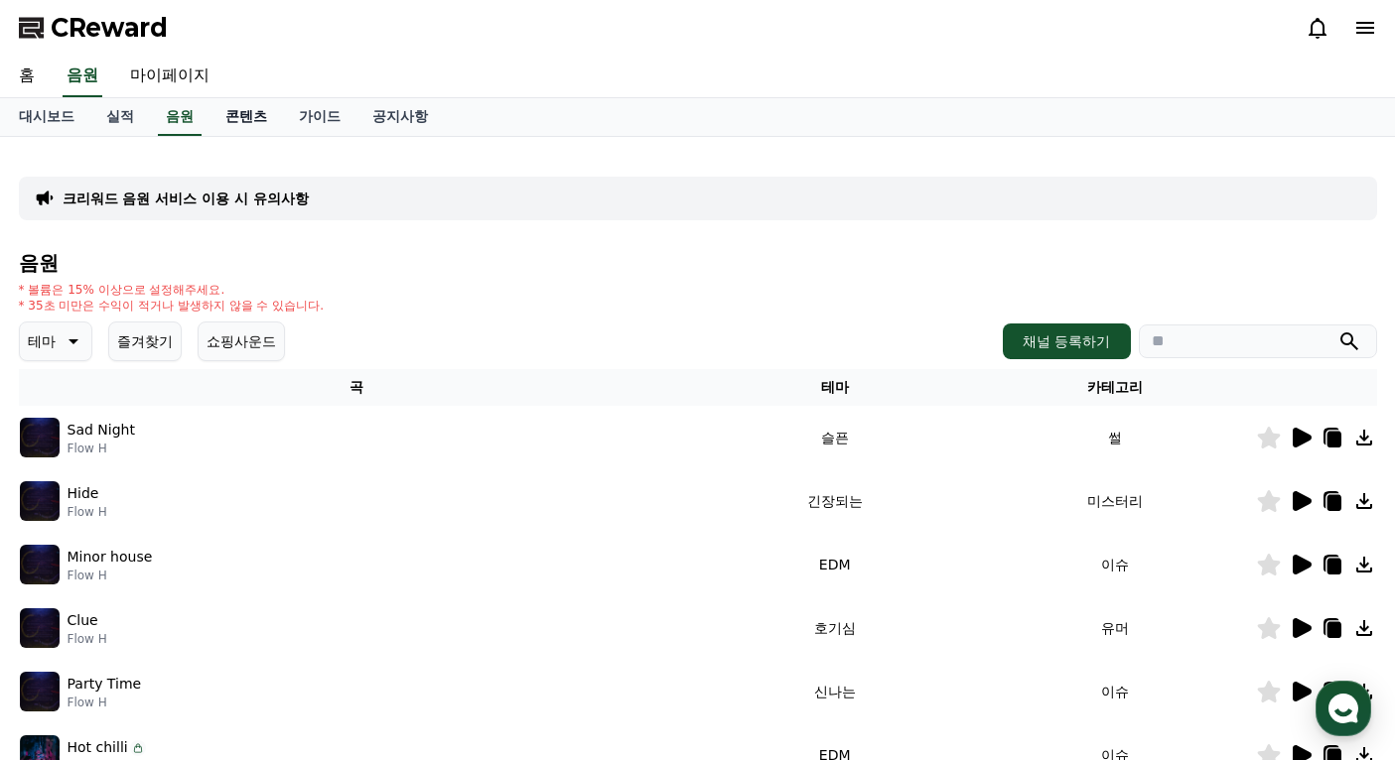
click at [259, 115] on link "콘텐츠" at bounding box center [245, 117] width 73 height 38
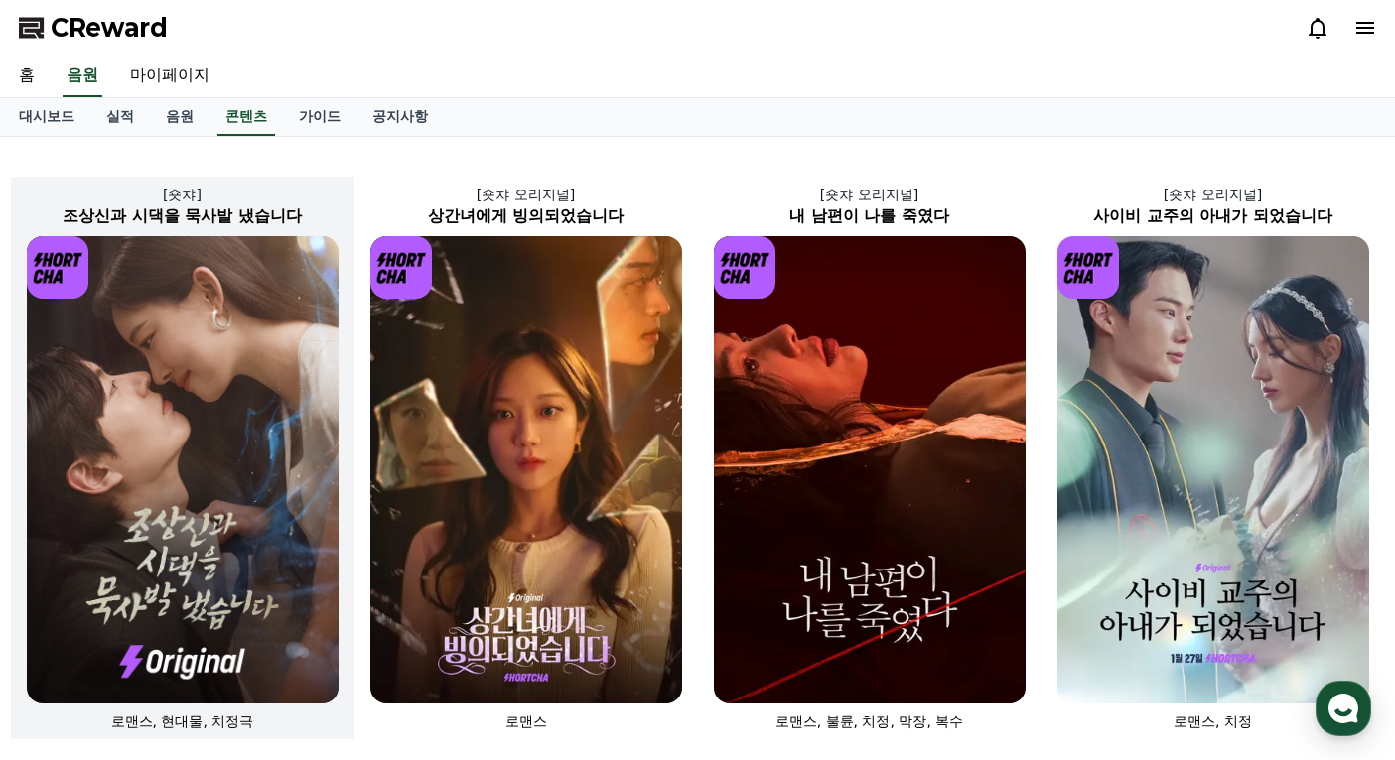
click at [236, 496] on img at bounding box center [183, 470] width 312 height 468
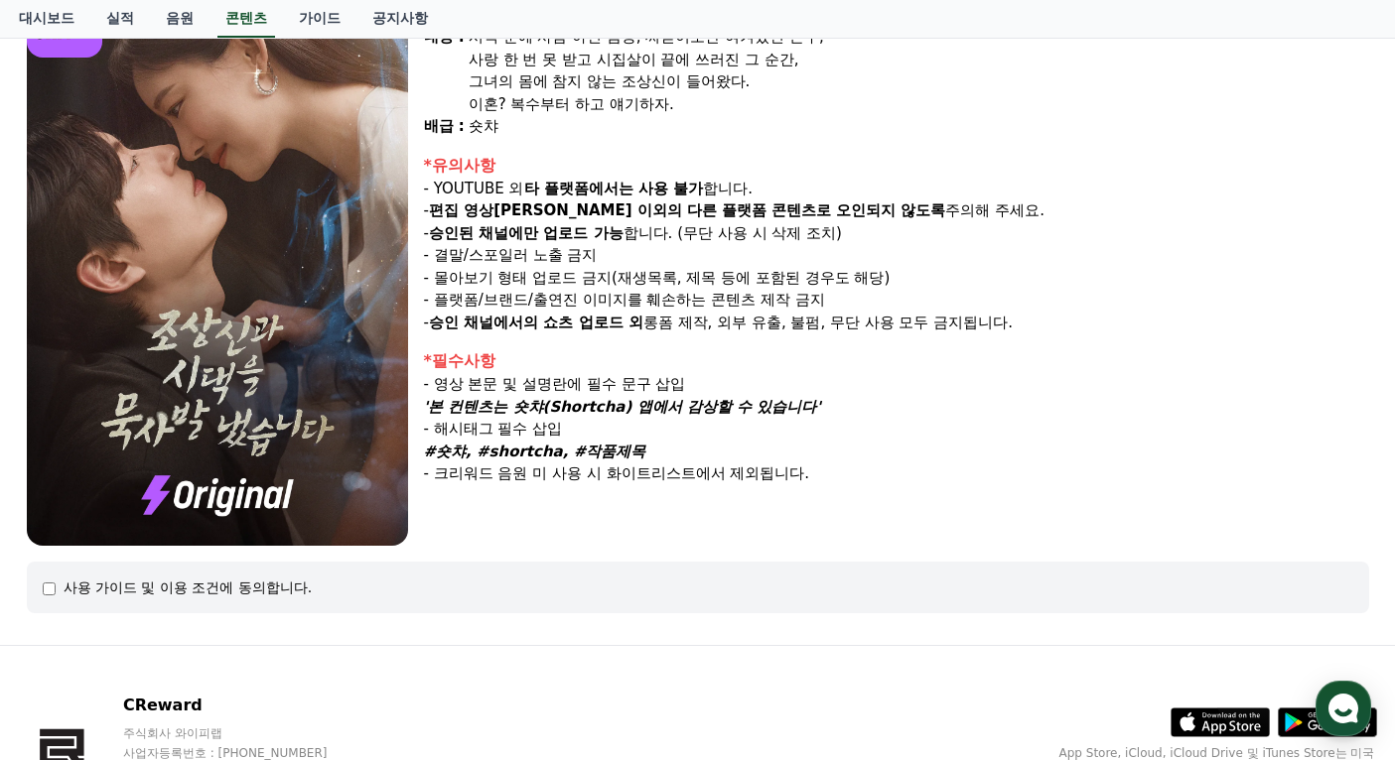
scroll to position [363, 0]
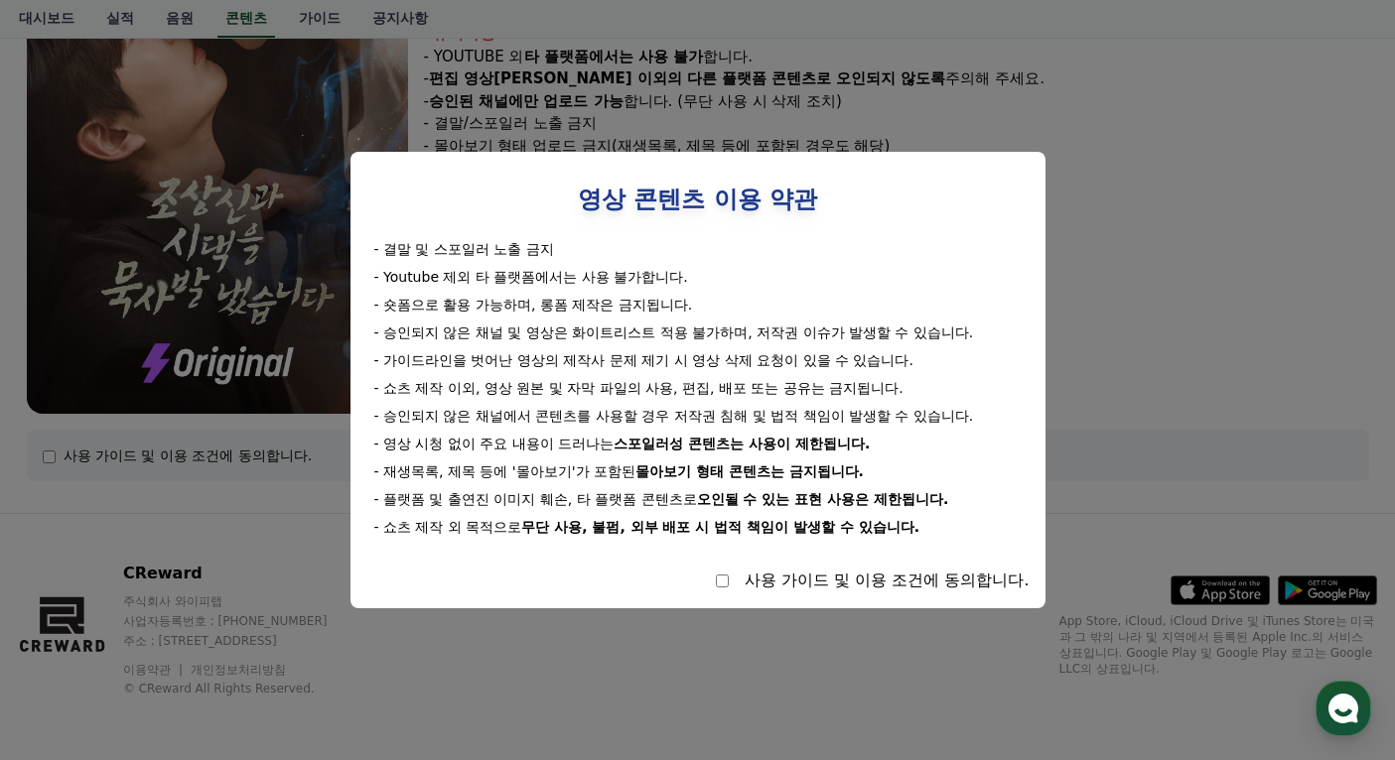
click at [718, 591] on div "사용 가이드 및 이용 조건에 동의합니다." at bounding box center [697, 581] width 663 height 24
select select
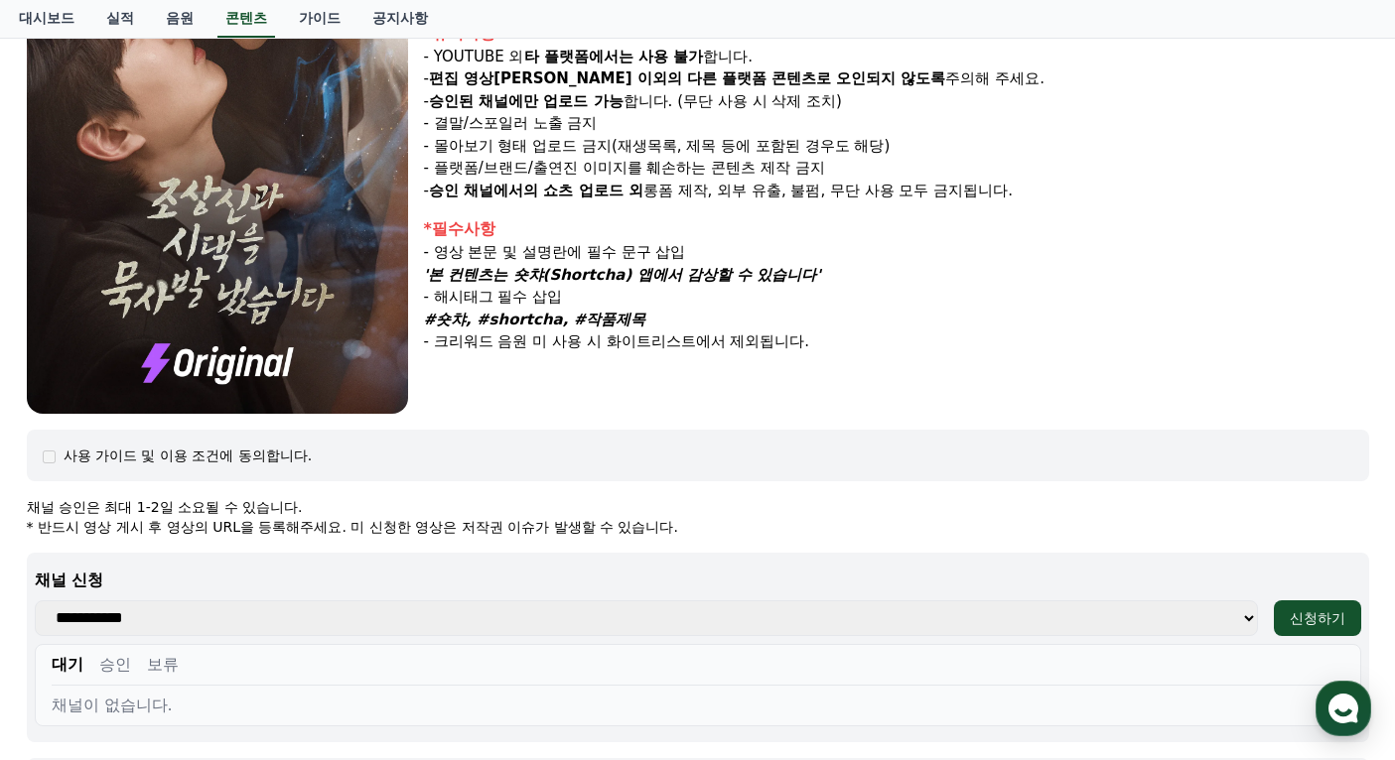
click at [697, 407] on div "장르 : 로맨스, 현대물, 치정극 출연 : 최윤정, 정시현, 신영찬, 송경아 내용 : 시댁 눈에 사람 아닌 몸종, 씨받이로만 여겨졌던 은주, …" at bounding box center [896, 131] width 945 height 565
